Goal: Information Seeking & Learning: Understand process/instructions

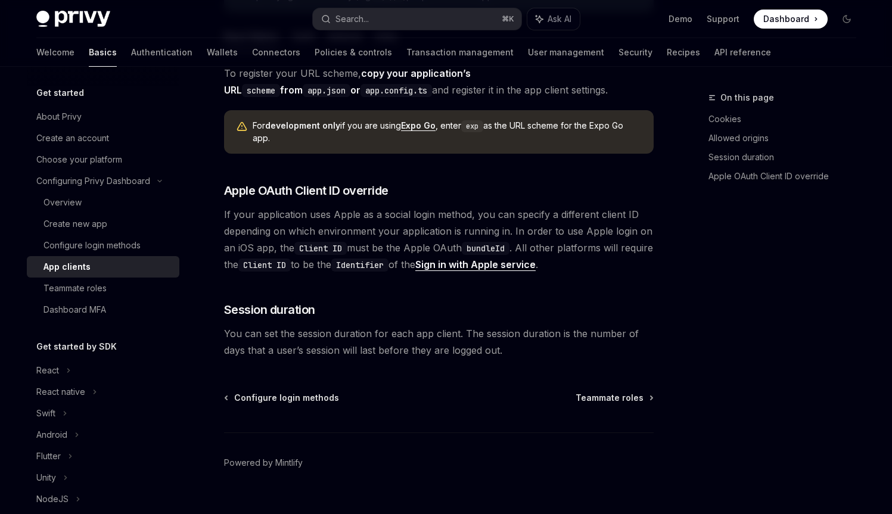
scroll to position [895, 0]
click at [124, 189] on div "Configuring Privy Dashboard" at bounding box center [103, 180] width 152 height 21
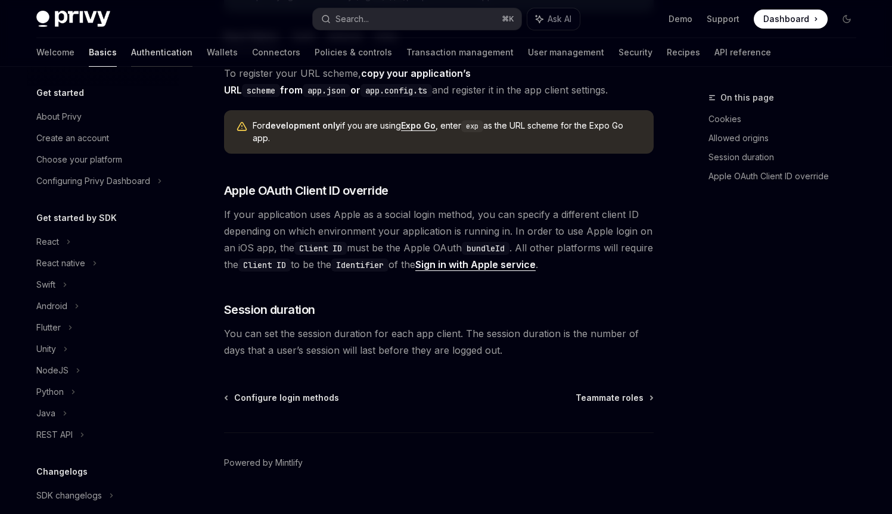
click at [131, 60] on link "Authentication" at bounding box center [161, 52] width 61 height 29
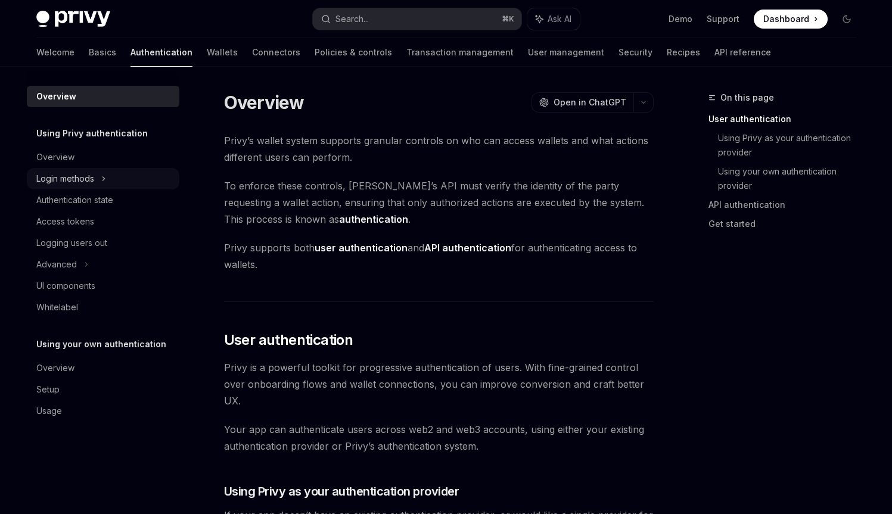
click at [83, 184] on div "Login methods" at bounding box center [65, 179] width 58 height 14
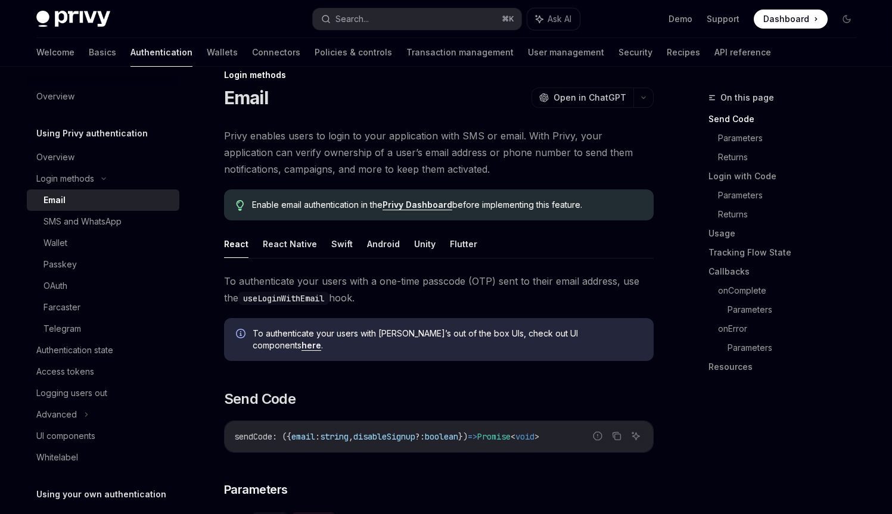
scroll to position [77, 0]
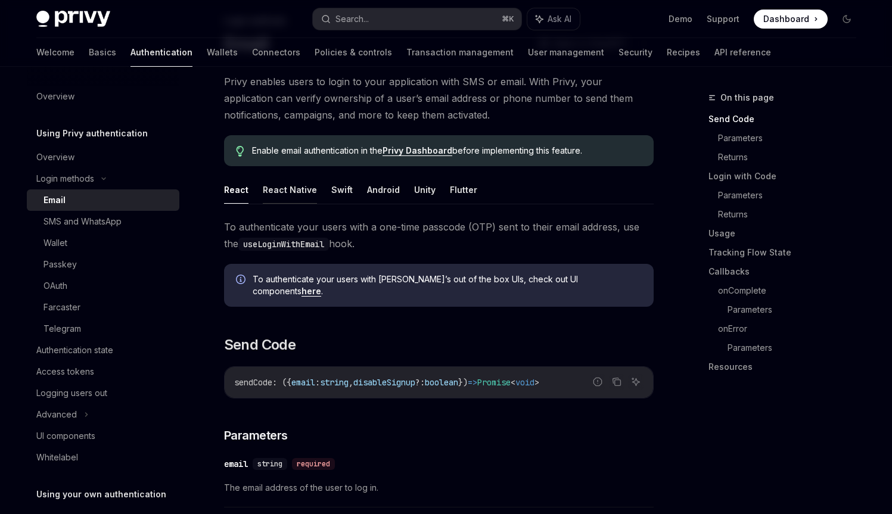
click at [269, 195] on button "React Native" at bounding box center [290, 190] width 54 height 28
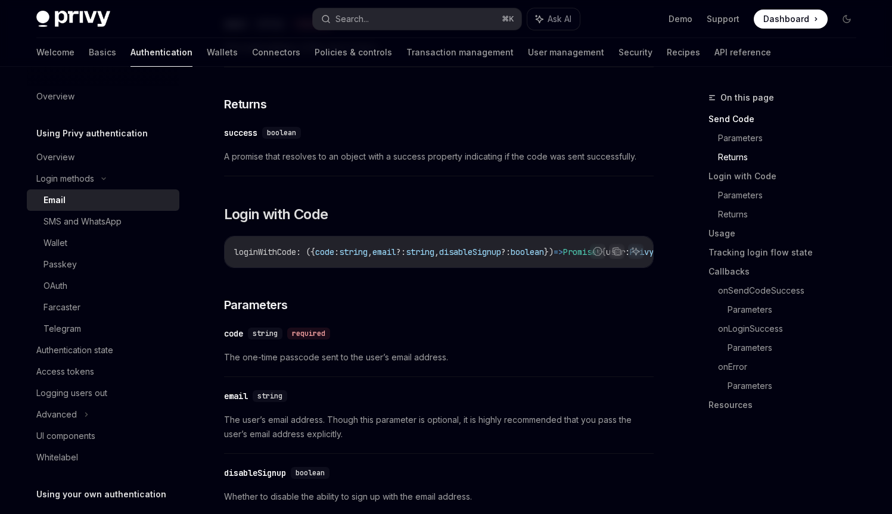
scroll to position [514, 0]
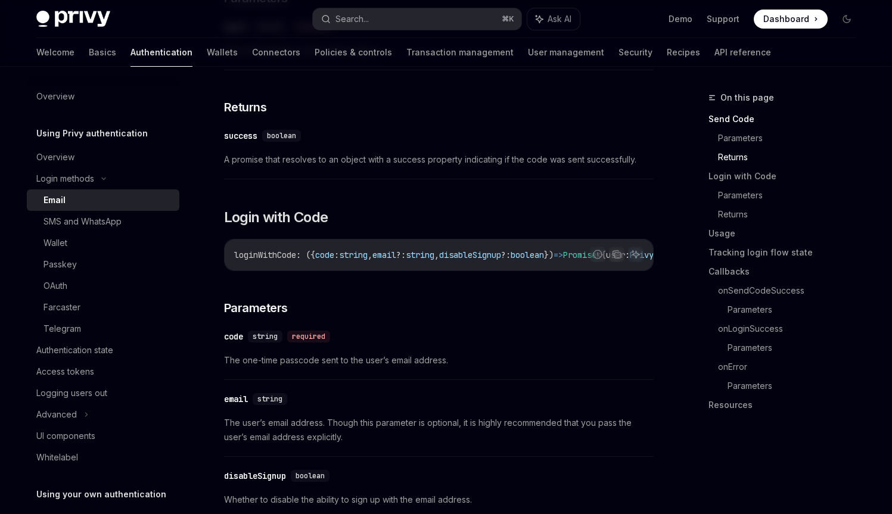
drag, startPoint x: 331, startPoint y: 266, endPoint x: 338, endPoint y: 263, distance: 7.2
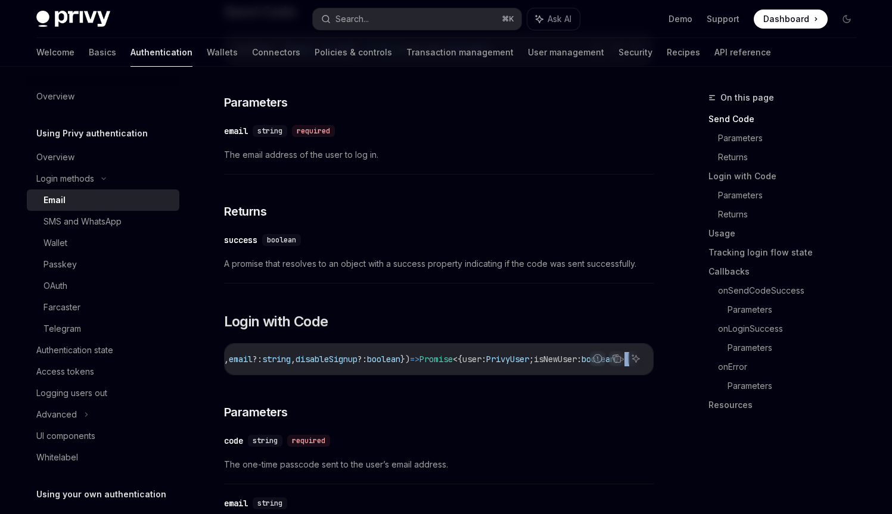
scroll to position [0, 0]
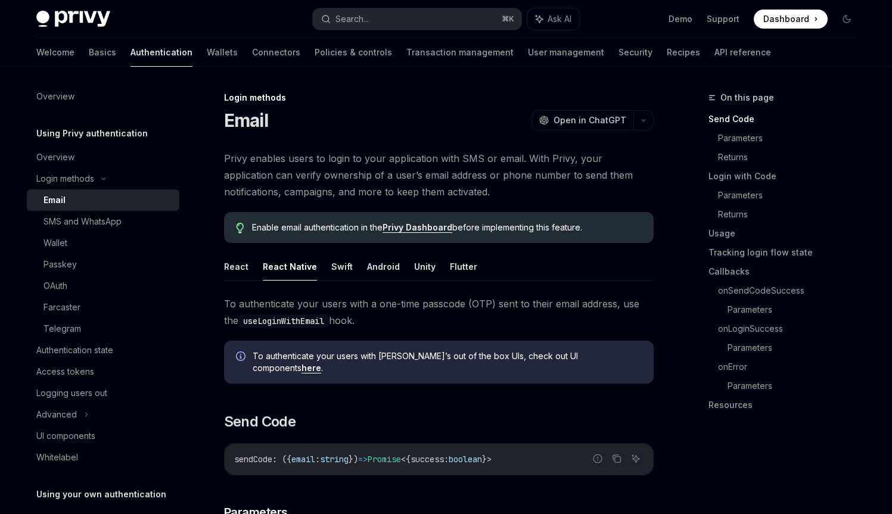
click at [253, 120] on h1 "Email" at bounding box center [246, 120] width 44 height 21
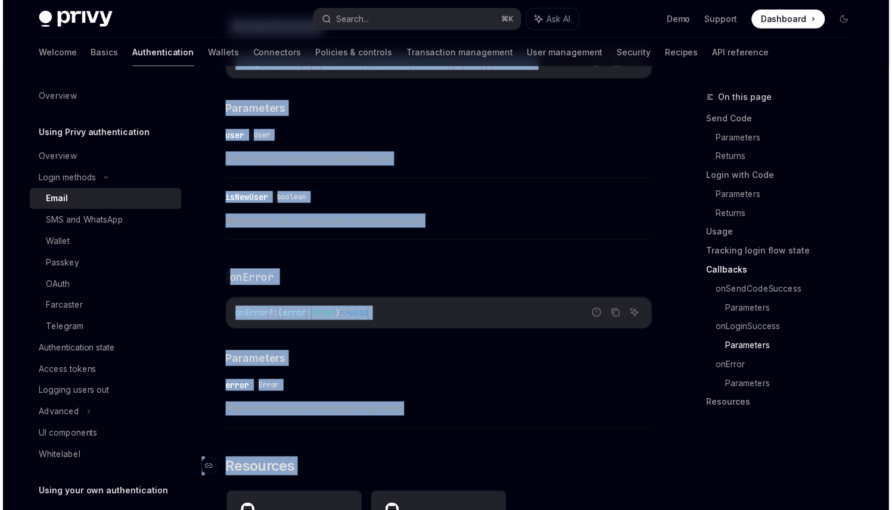
scroll to position [2143, 0]
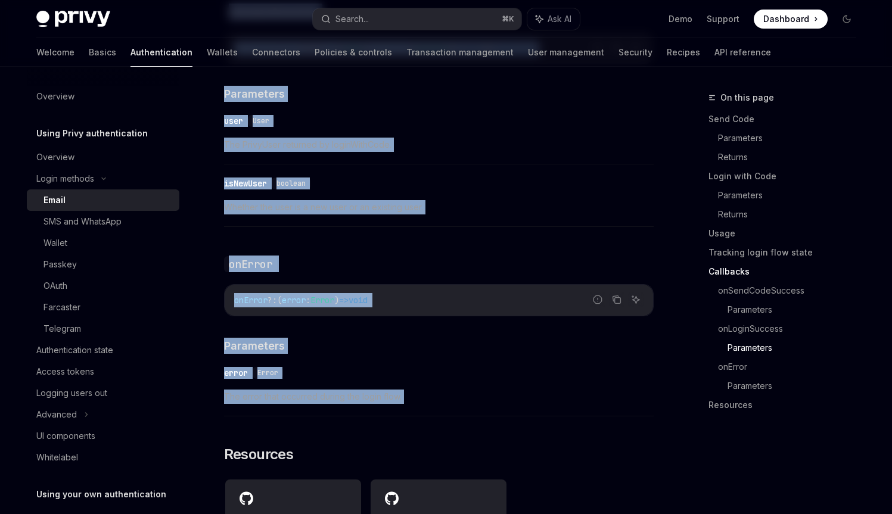
drag, startPoint x: 253, startPoint y: 120, endPoint x: 344, endPoint y: 384, distance: 278.6
copy div "Email OpenAI Open in ChatGPT OpenAI Open in ChatGPT Privy enables users to logi…"
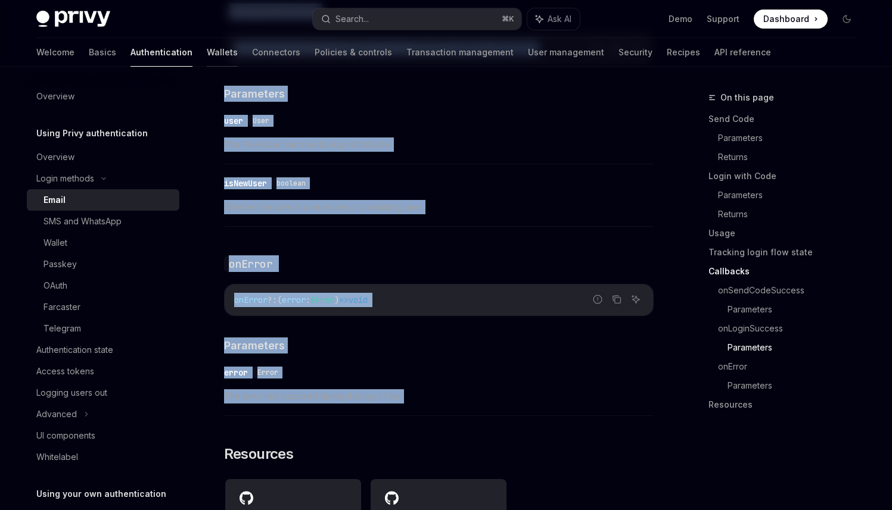
click at [207, 48] on link "Wallets" at bounding box center [222, 52] width 31 height 29
type textarea "*"
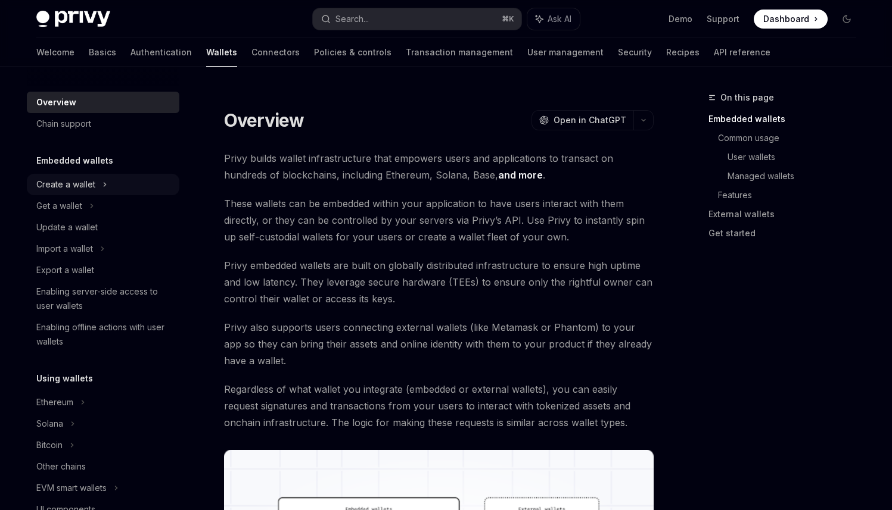
click at [30, 180] on div "Create a wallet" at bounding box center [103, 184] width 152 height 21
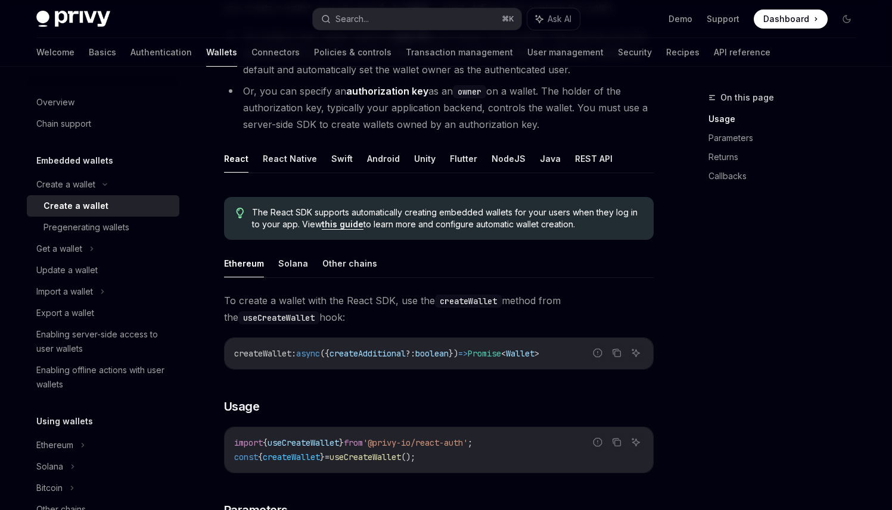
scroll to position [174, 0]
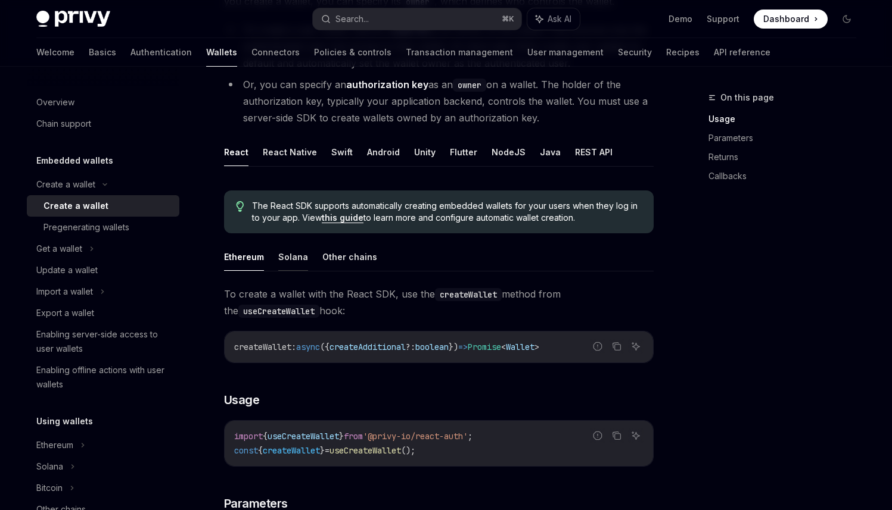
click at [289, 253] on button "Solana" at bounding box center [293, 257] width 30 height 28
click at [287, 157] on button "React Native" at bounding box center [290, 152] width 54 height 28
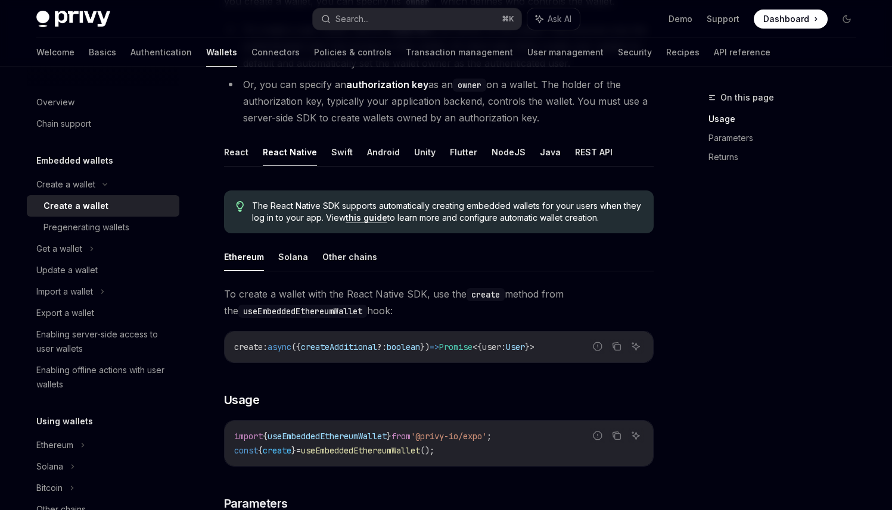
click at [292, 242] on div "The React Native SDK supports automatically creating embedded wallets for your …" at bounding box center [438, 457] width 429 height 553
click at [294, 250] on button "Solana" at bounding box center [293, 257] width 30 height 28
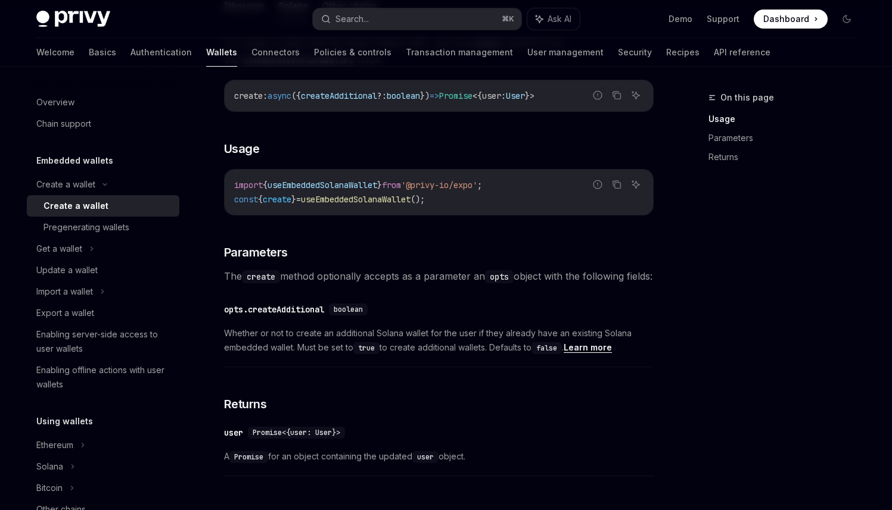
scroll to position [423, 0]
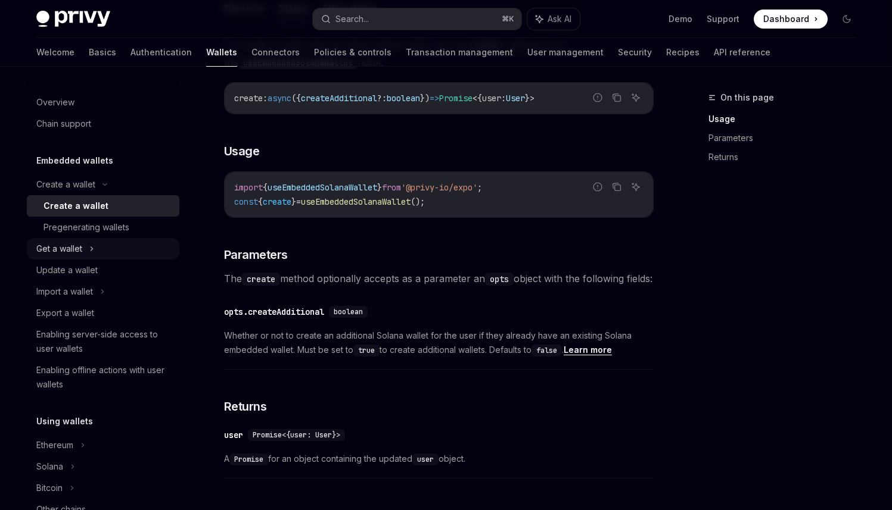
click at [93, 251] on icon at bounding box center [91, 249] width 5 height 14
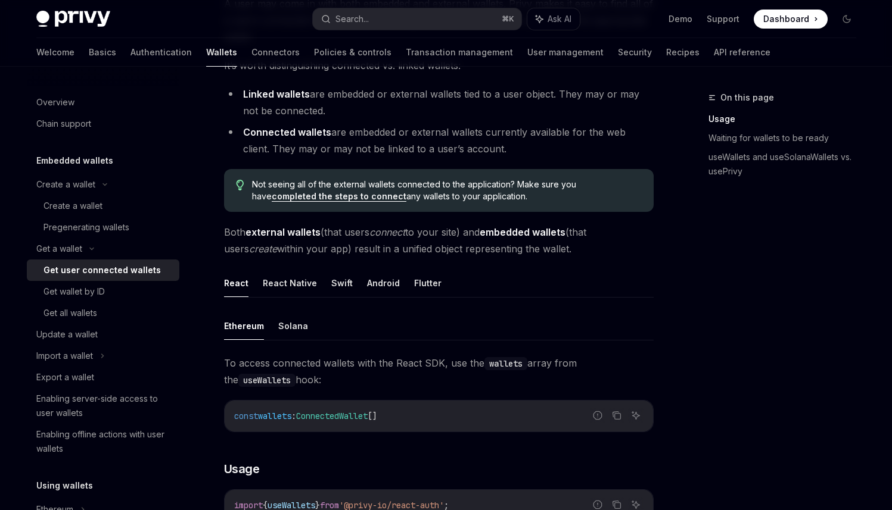
scroll to position [222, 0]
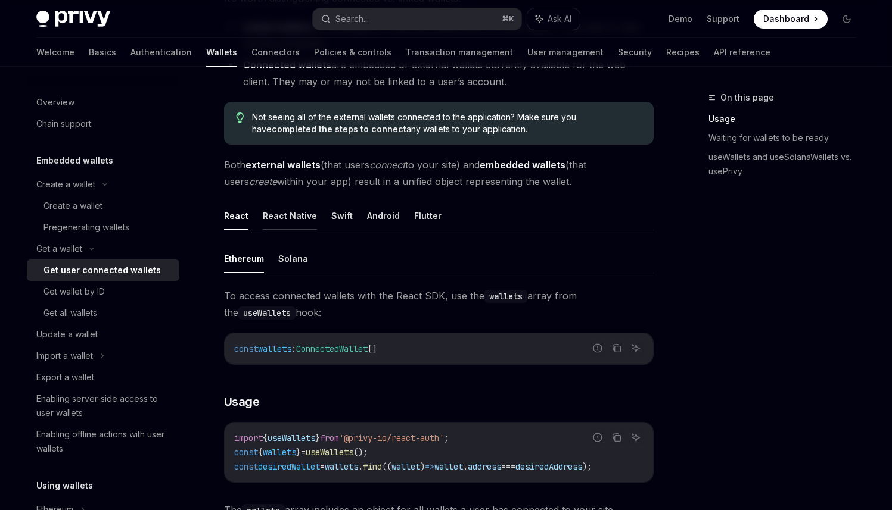
click at [281, 216] on button "React Native" at bounding box center [290, 216] width 54 height 28
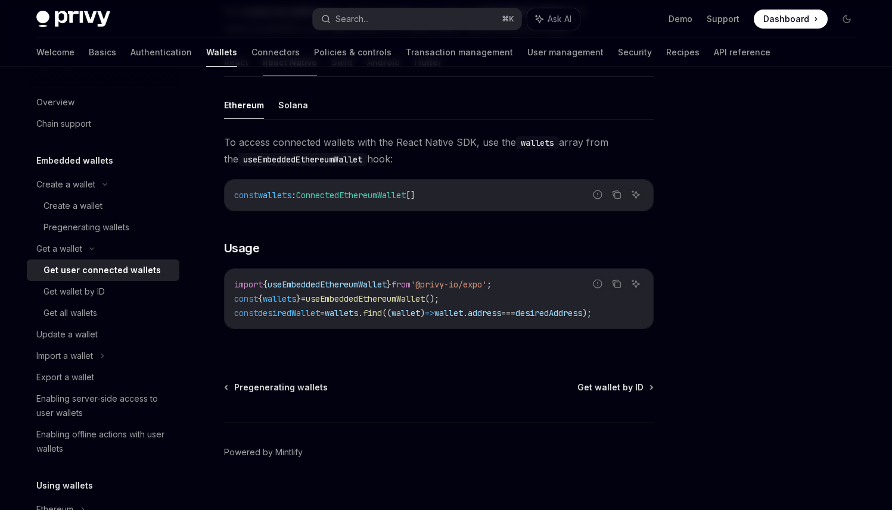
scroll to position [370, 0]
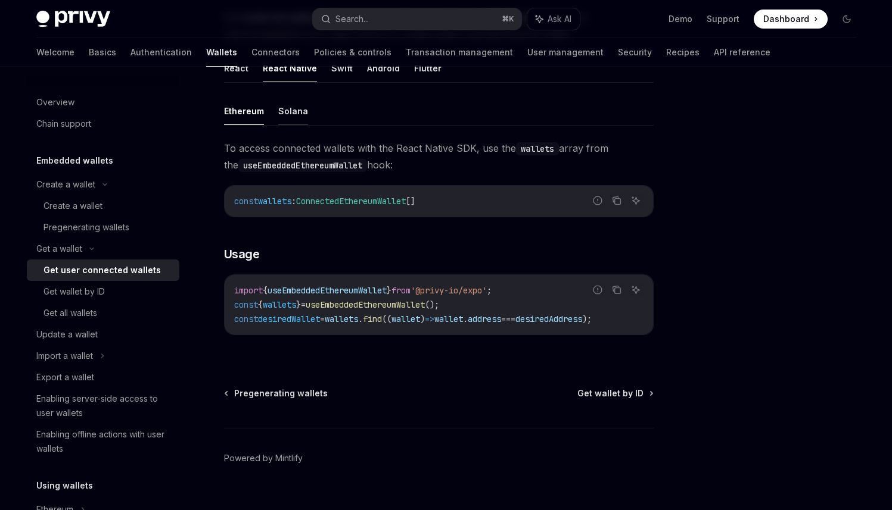
click at [292, 104] on button "Solana" at bounding box center [293, 111] width 30 height 28
click at [116, 297] on div "Get wallet by ID" at bounding box center [107, 292] width 129 height 14
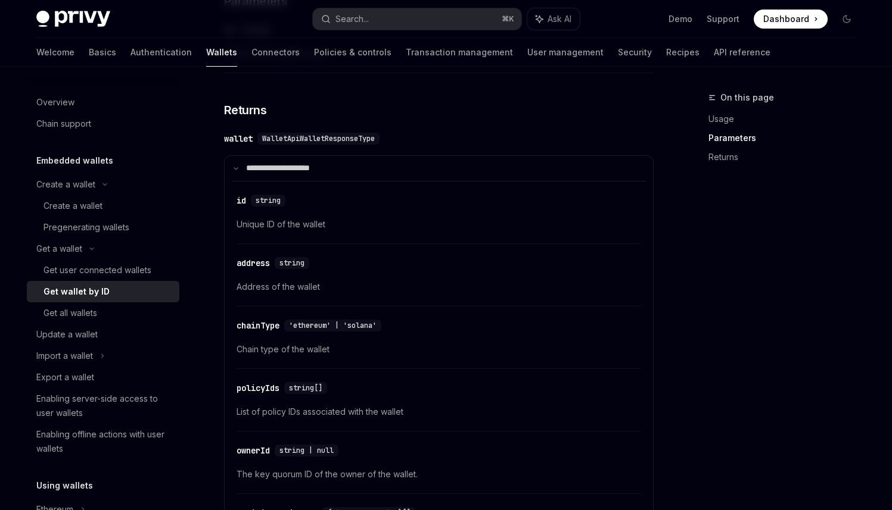
scroll to position [454, 0]
click at [103, 356] on icon at bounding box center [102, 356] width 5 height 14
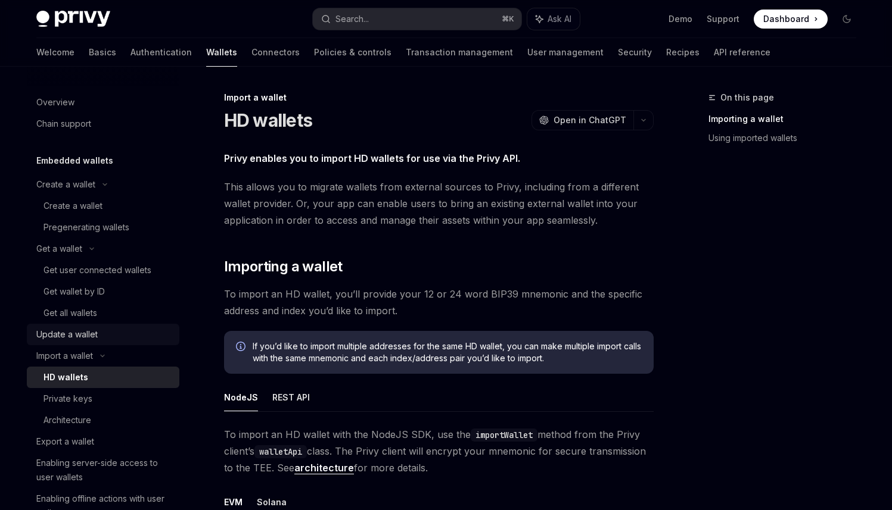
click at [105, 332] on div "Update a wallet" at bounding box center [104, 335] width 136 height 14
type textarea "*"
